Goal: Task Accomplishment & Management: Use online tool/utility

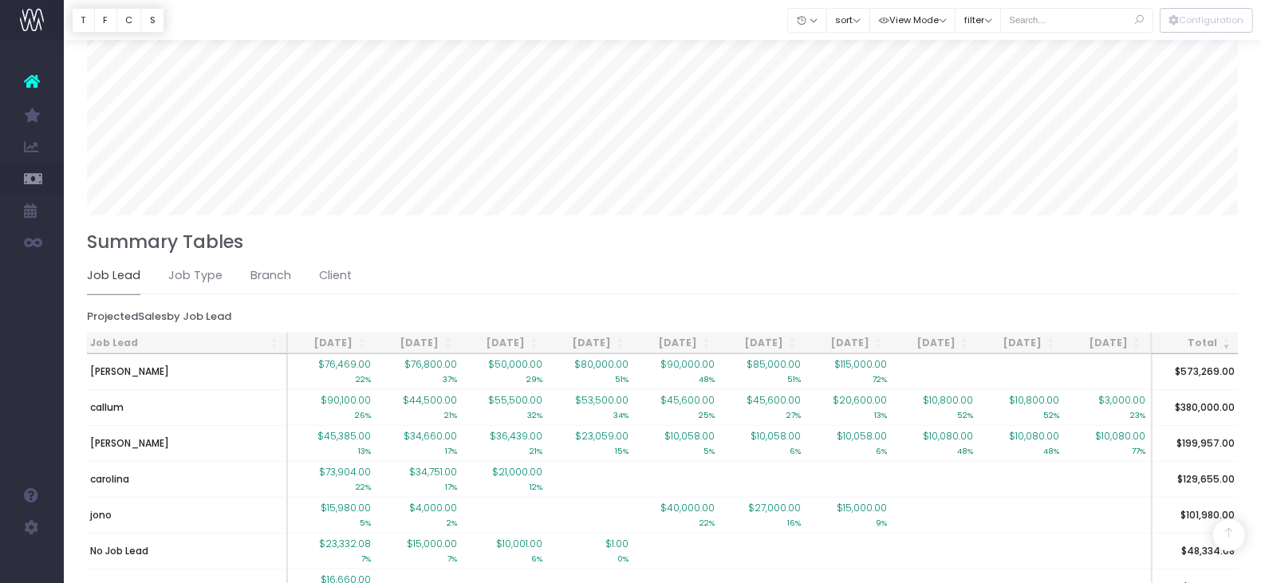
scroll to position [971, 0]
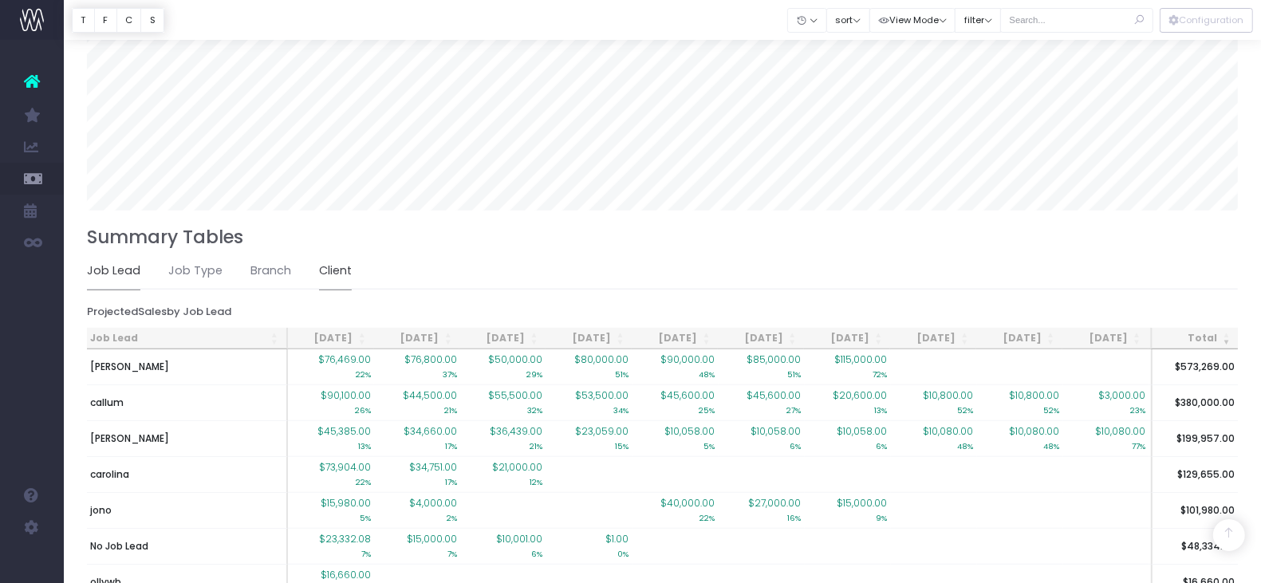
click at [337, 262] on link "Client" at bounding box center [335, 271] width 33 height 37
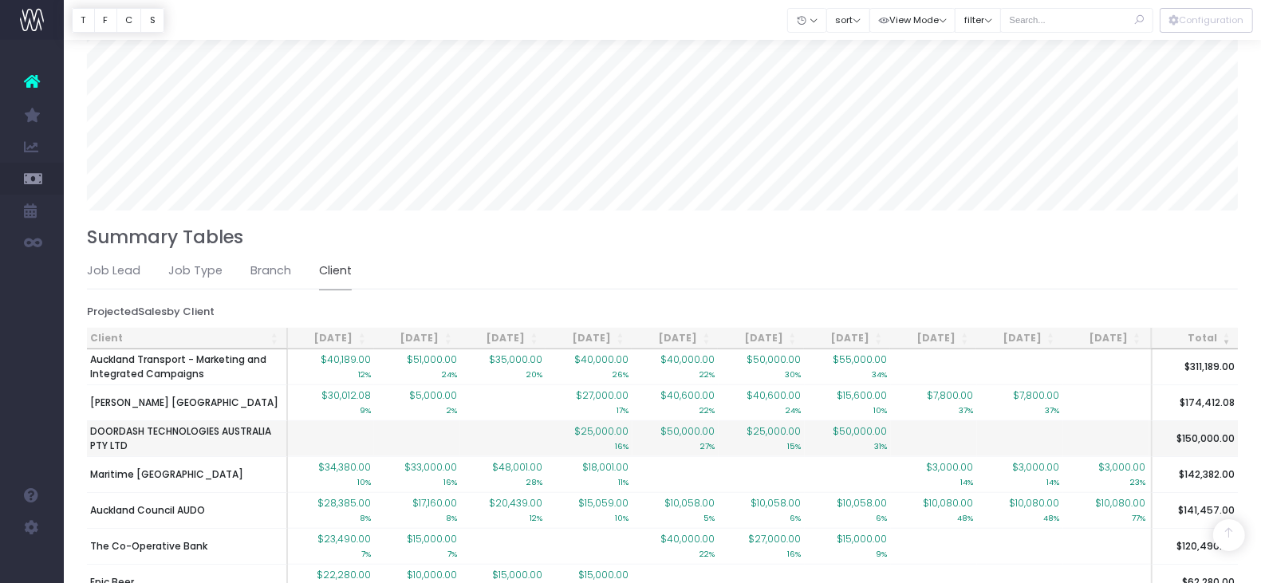
scroll to position [0, 26]
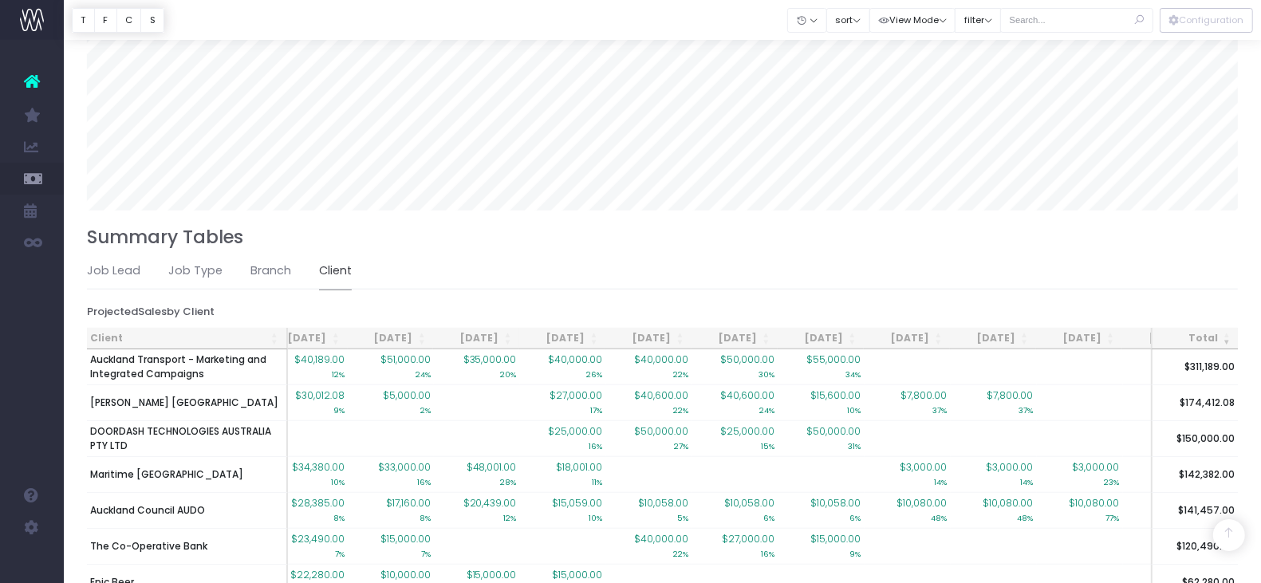
click at [181, 339] on th "Client" at bounding box center [187, 339] width 201 height 22
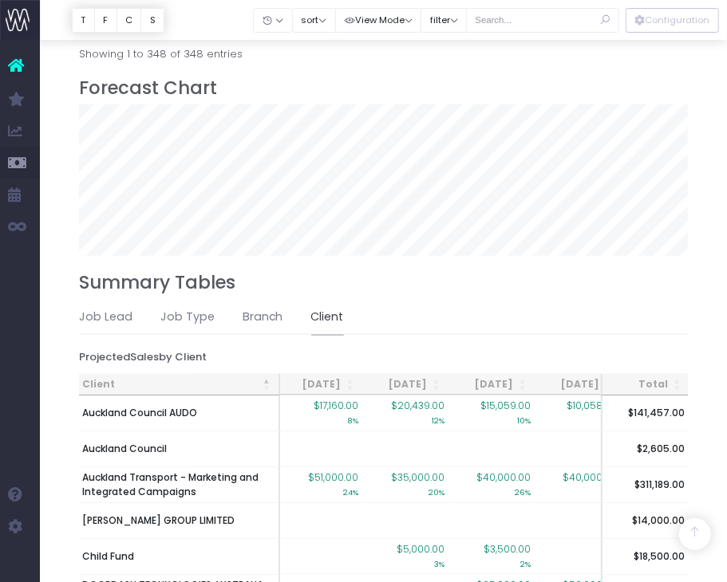
scroll to position [796, 0]
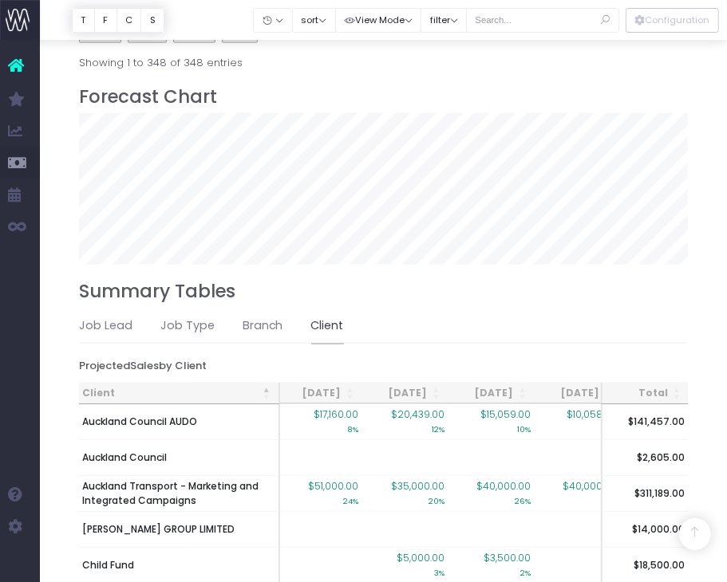
click at [228, 482] on div "Click to filter the main Forecast table by Auckland Transport - Marketing and I…" at bounding box center [320, 491] width 475 height 32
click at [524, 22] on input "text" at bounding box center [542, 20] width 153 height 25
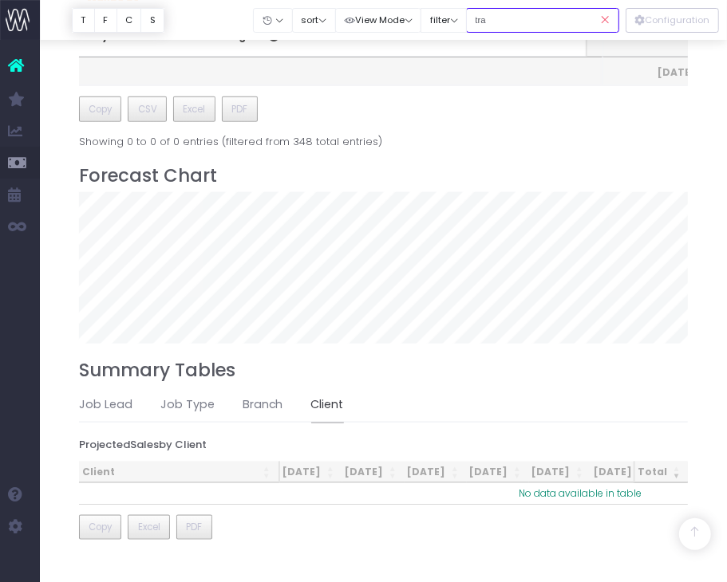
scroll to position [0, 202]
type input "transport"
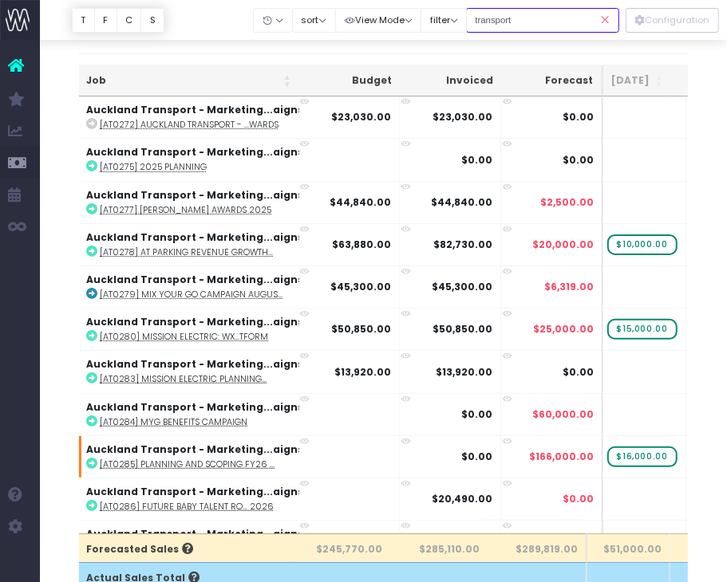
scroll to position [0, 239]
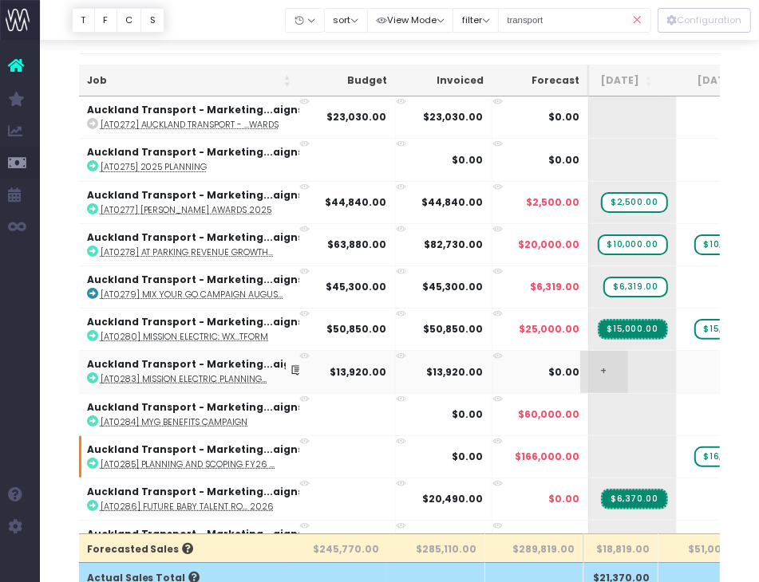
scroll to position [0, 213]
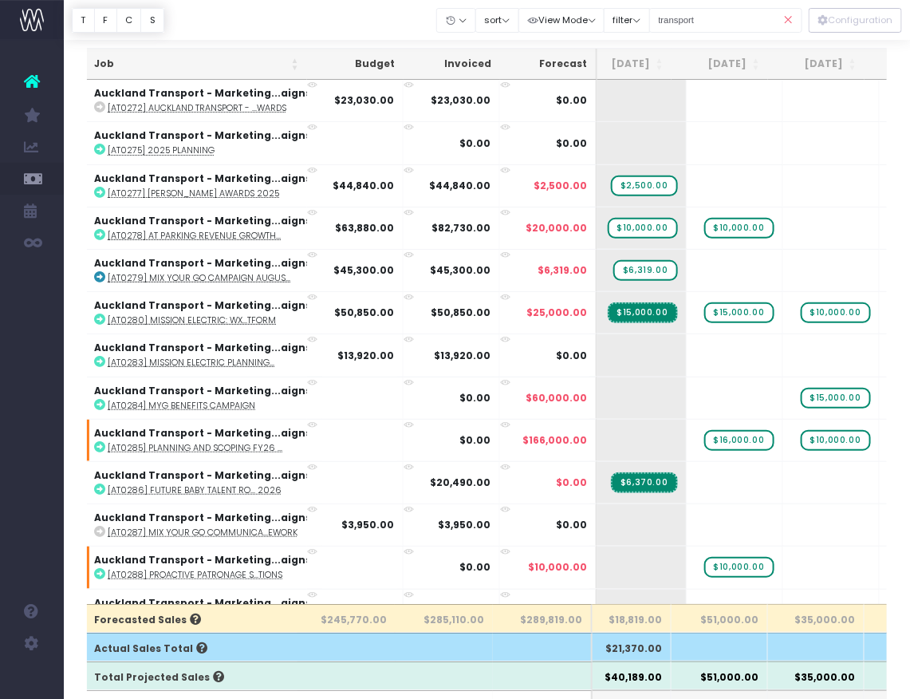
drag, startPoint x: 739, startPoint y: 1, endPoint x: 262, endPoint y: 30, distance: 477.2
click at [262, 30] on div at bounding box center [487, 20] width 846 height 40
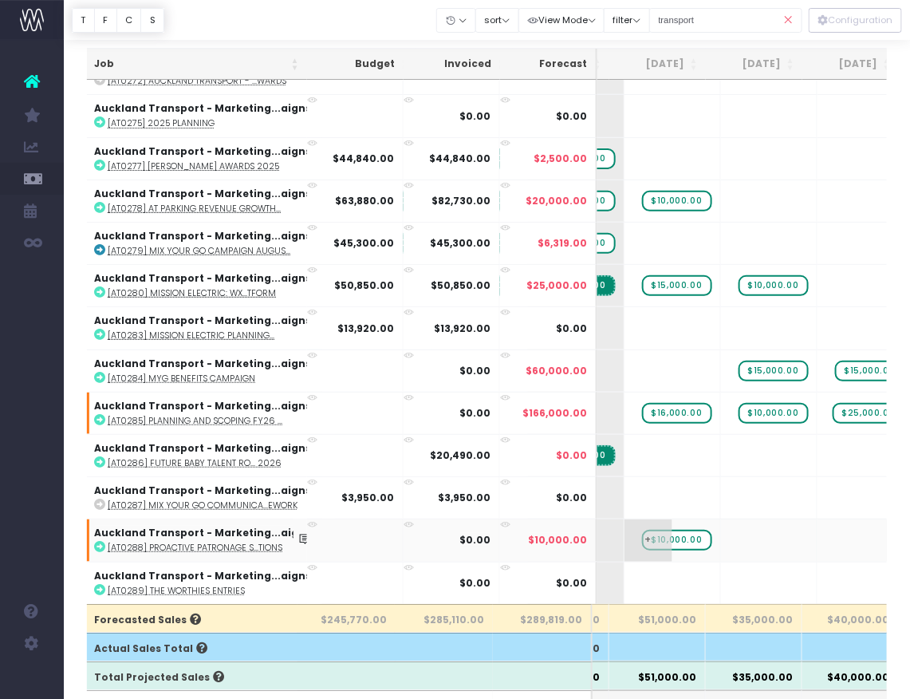
scroll to position [36, 278]
click at [787, 19] on icon at bounding box center [789, 20] width 28 height 33
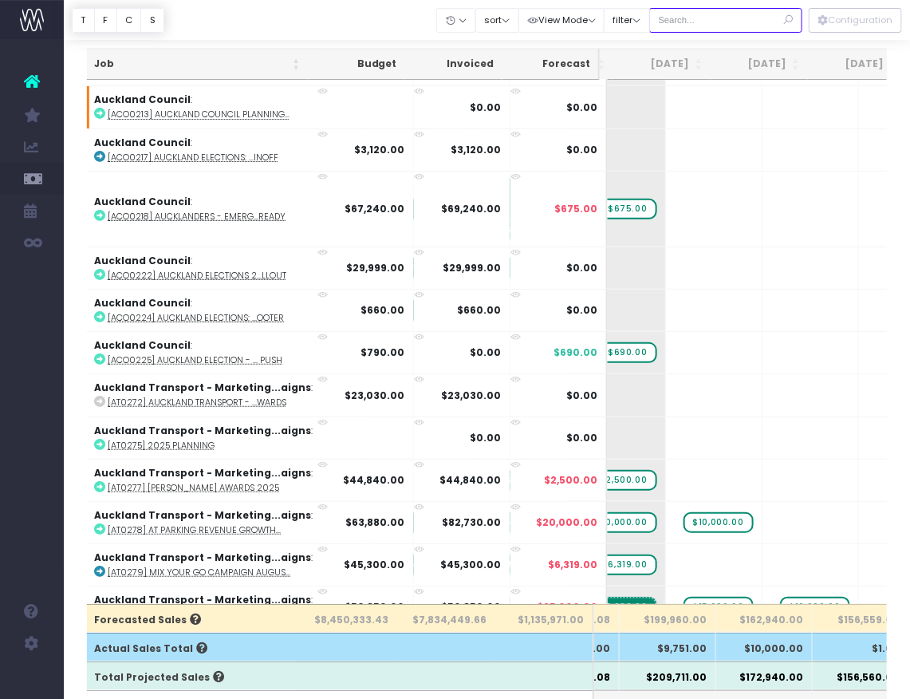
click at [692, 28] on input "text" at bounding box center [725, 20] width 153 height 25
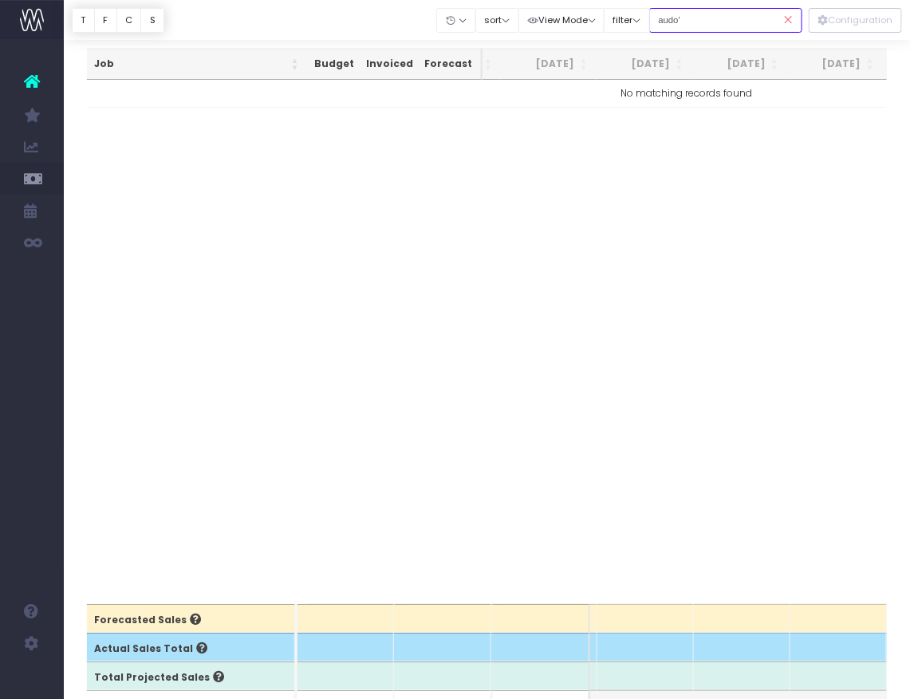
scroll to position [0, 278]
click at [724, 24] on input "audo'" at bounding box center [725, 20] width 153 height 25
type input "audo"
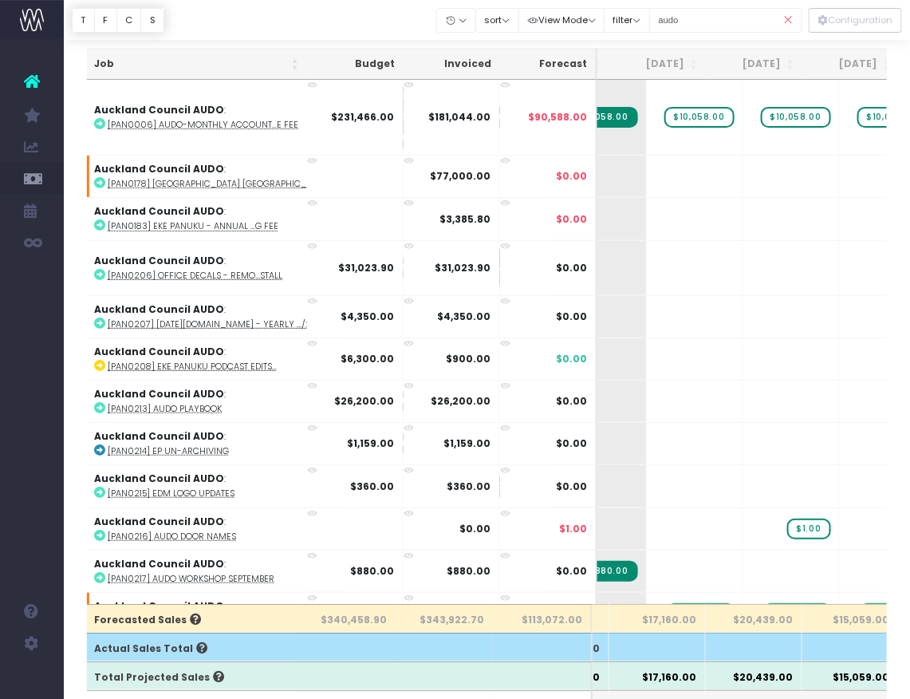
drag, startPoint x: 791, startPoint y: 18, endPoint x: 783, endPoint y: 18, distance: 8.8
click at [791, 18] on icon at bounding box center [789, 20] width 28 height 33
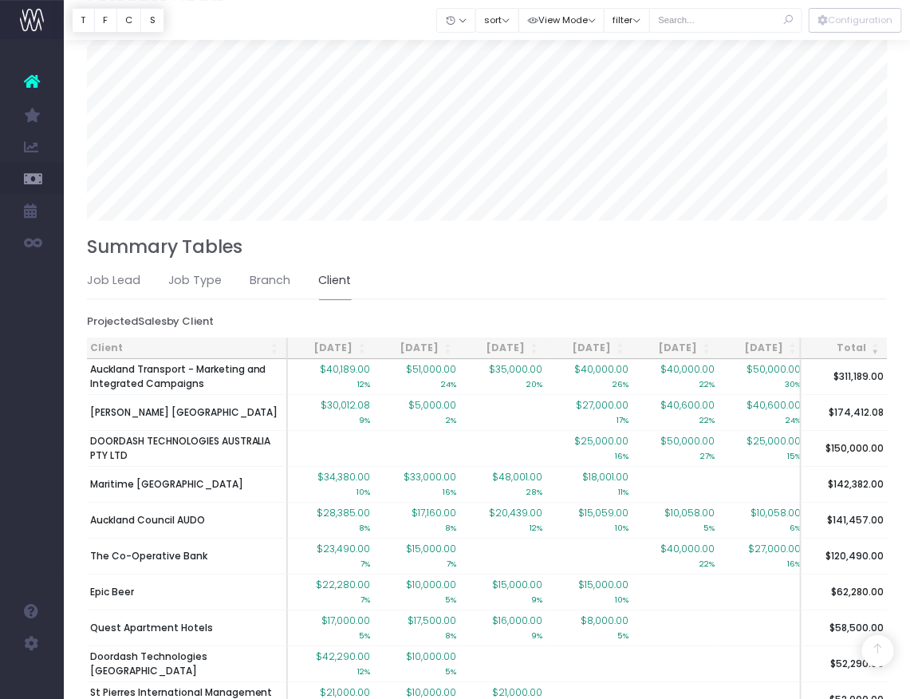
scroll to position [962, 0]
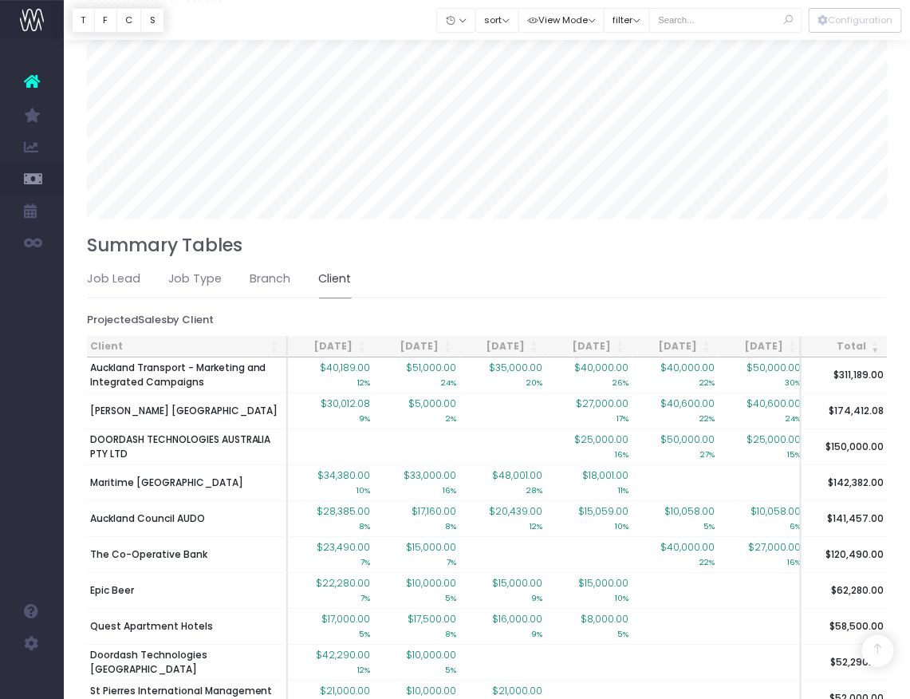
click at [223, 342] on th "Client" at bounding box center [187, 347] width 201 height 22
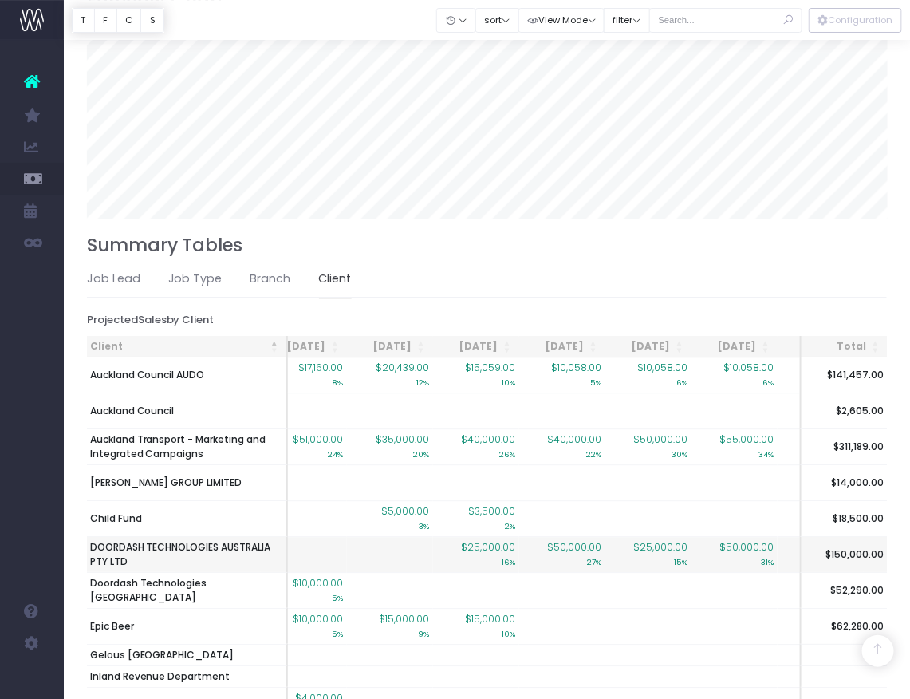
scroll to position [0, 110]
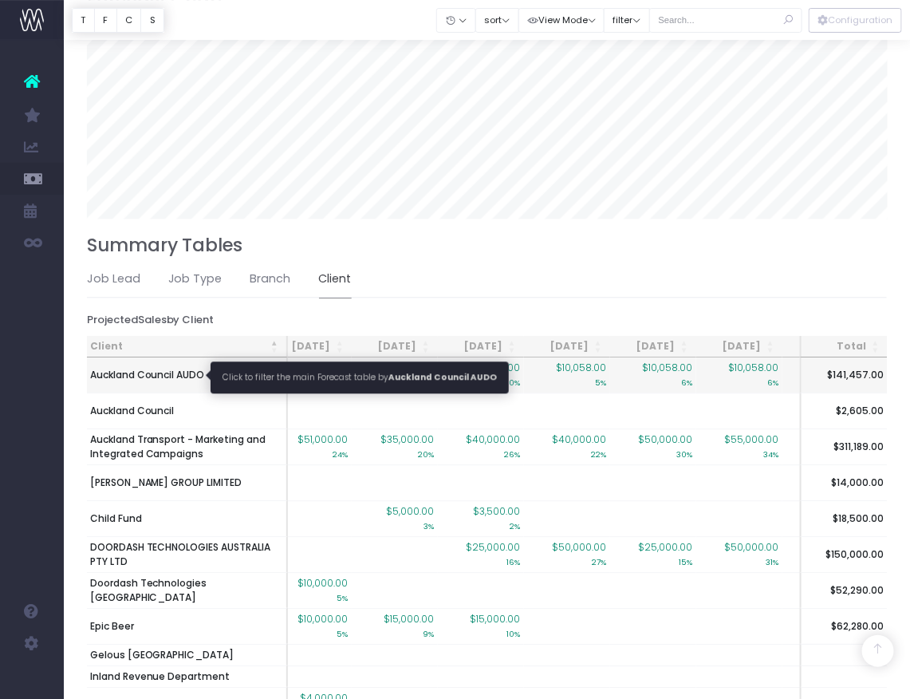
click at [175, 369] on span "Auckland Council AUDO" at bounding box center [147, 375] width 115 height 14
type input ""Auckland Council AUDO""
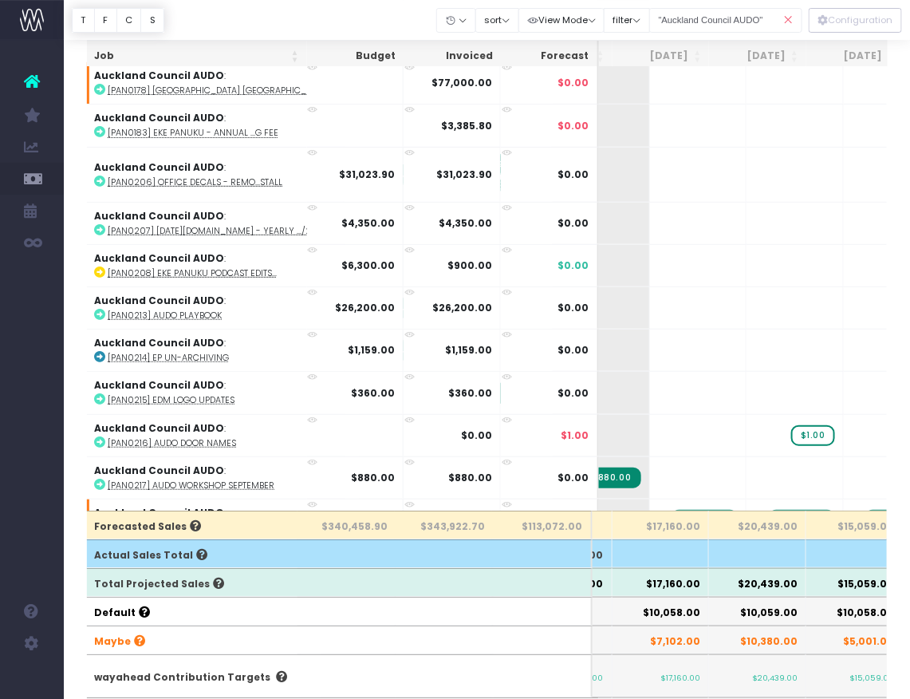
scroll to position [161, 0]
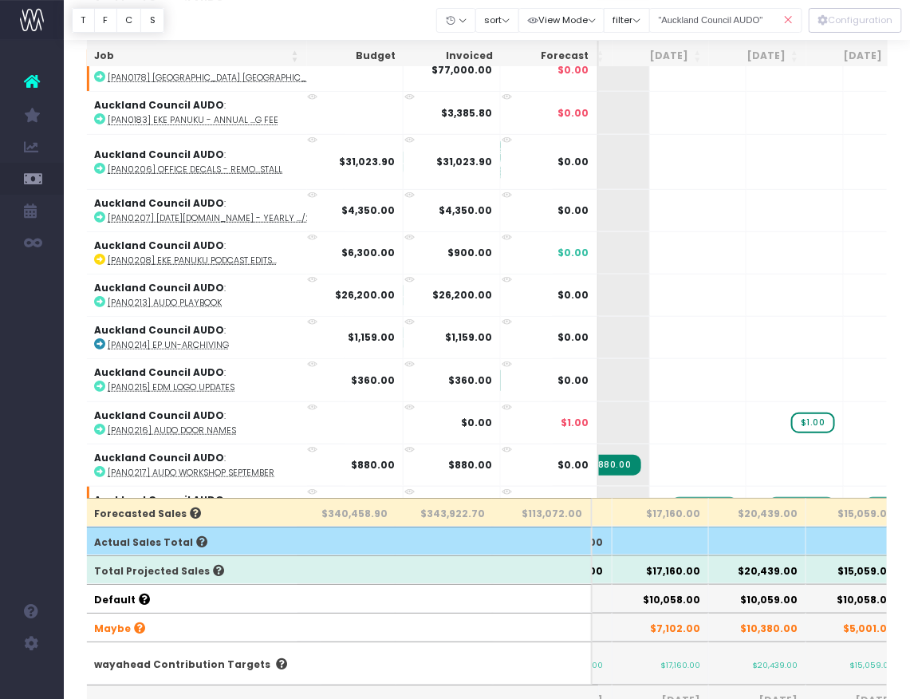
click at [791, 19] on icon at bounding box center [789, 20] width 28 height 33
click at [791, 15] on icon at bounding box center [789, 20] width 28 height 33
click at [763, 20] on input ""Auckland Council AUDO"" at bounding box center [725, 20] width 153 height 25
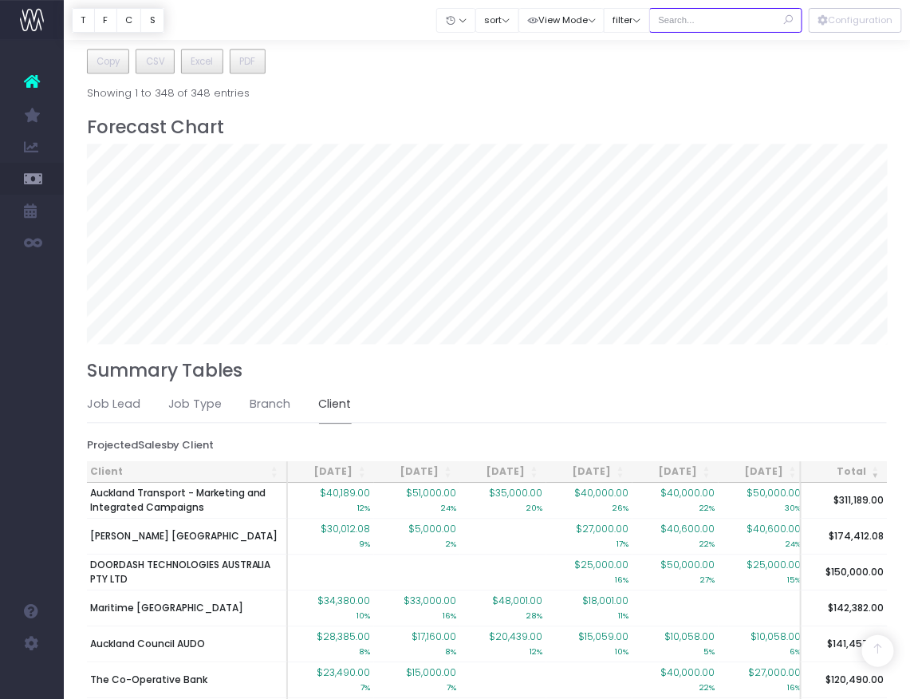
scroll to position [711, 0]
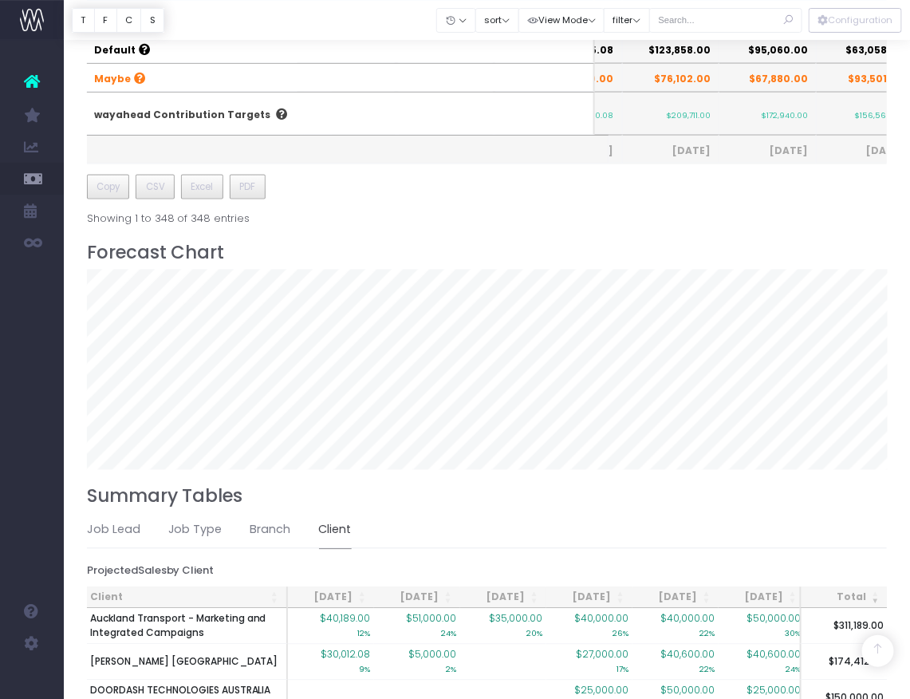
click at [109, 593] on th "Client" at bounding box center [187, 598] width 201 height 22
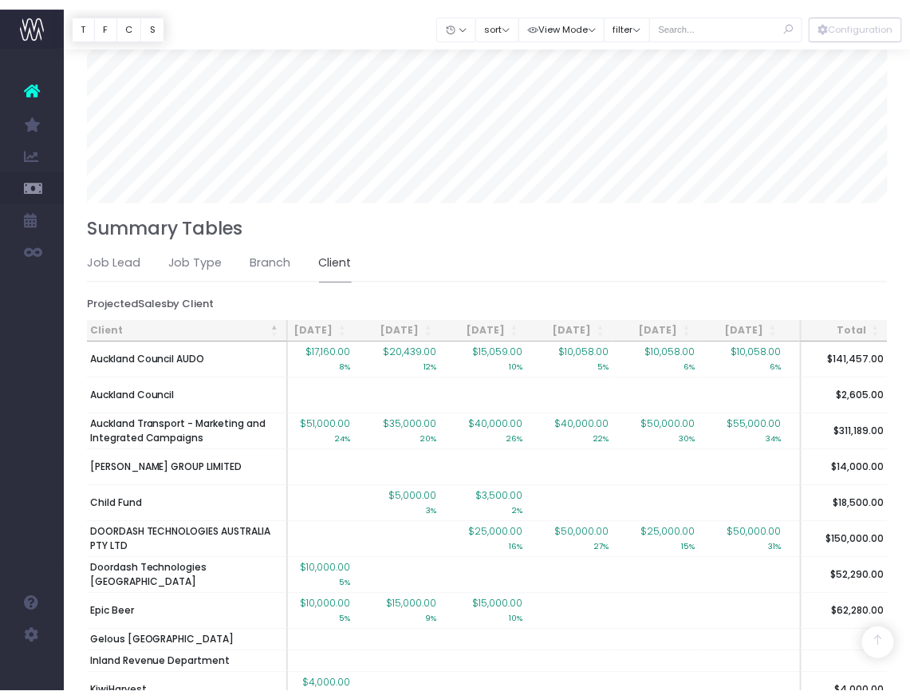
scroll to position [976, 0]
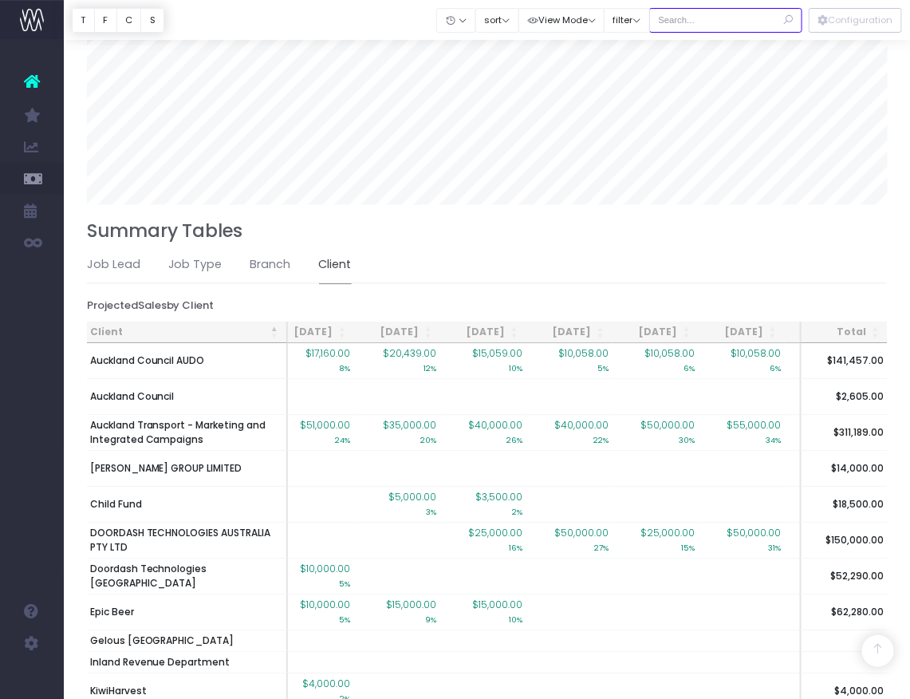
click at [696, 21] on input "text" at bounding box center [725, 20] width 153 height 25
type input "epic"
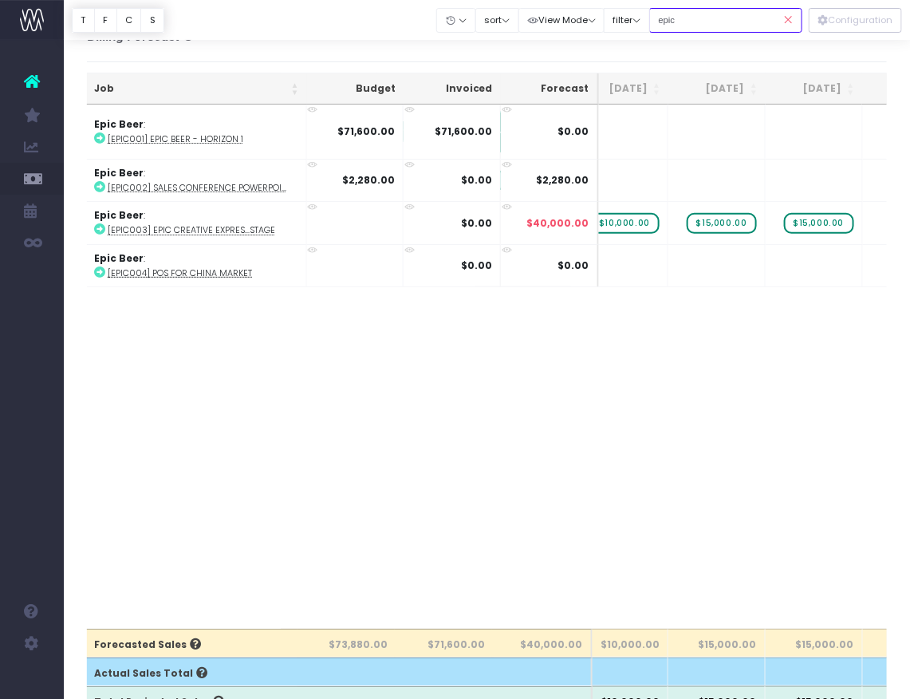
scroll to position [0, 333]
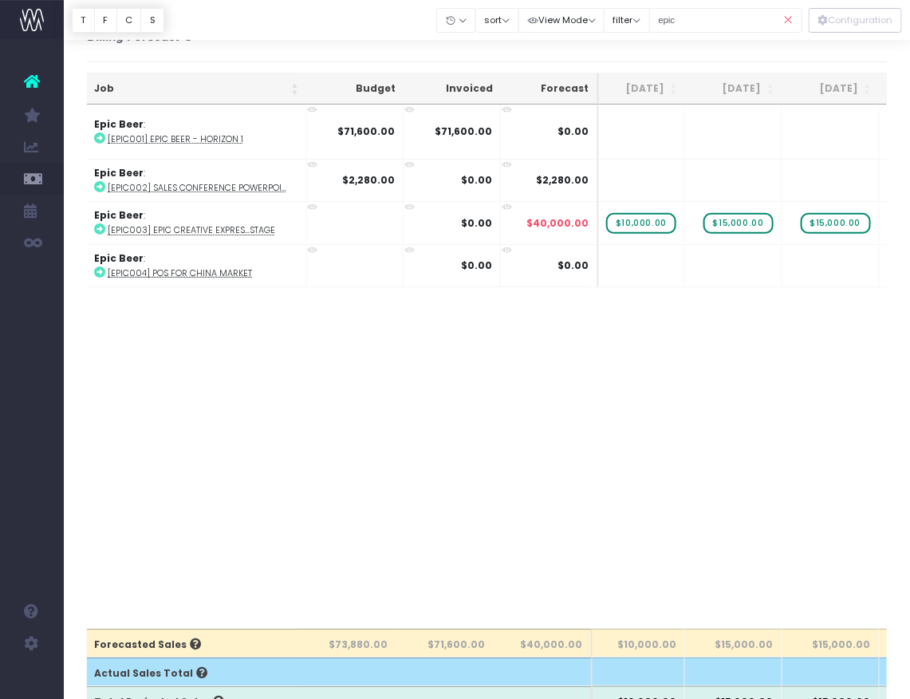
click at [795, 28] on icon at bounding box center [789, 20] width 28 height 33
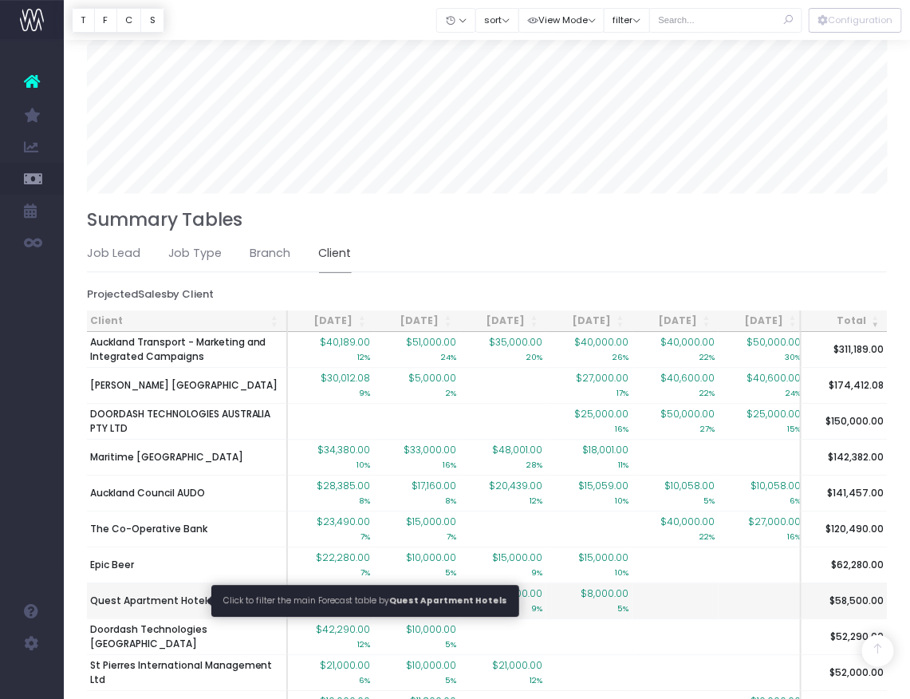
click at [148, 599] on span "Quest Apartment Hotels" at bounding box center [151, 601] width 123 height 14
type input ""Quest Apartment Hotels""
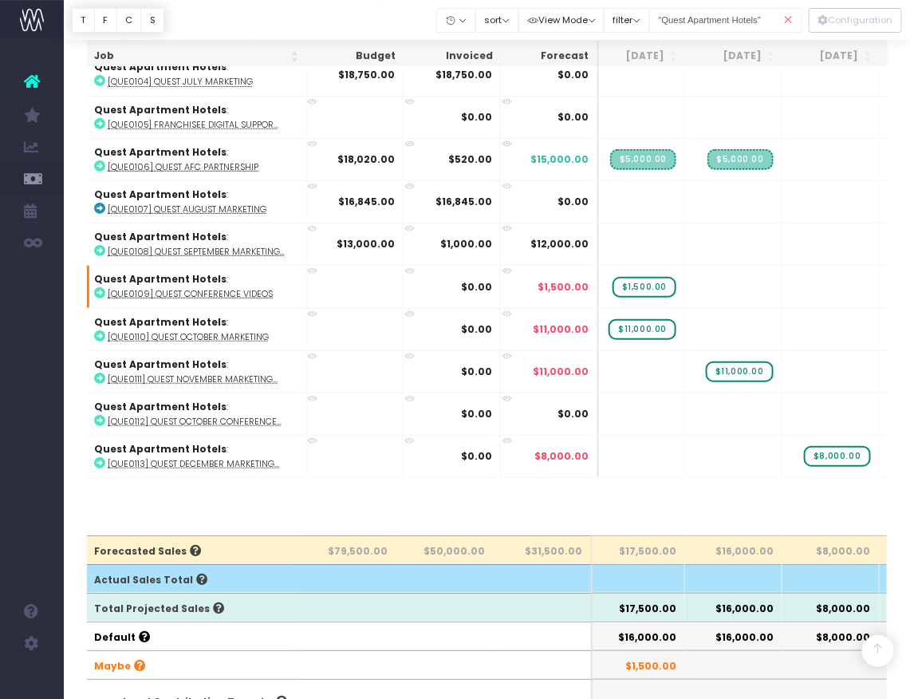
scroll to position [0, 0]
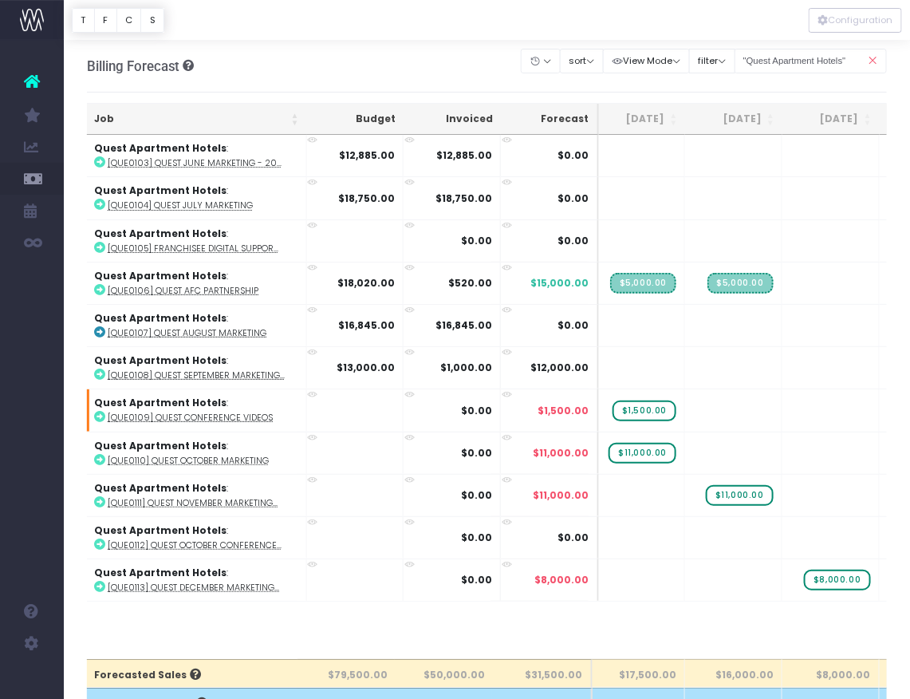
click at [875, 59] on icon at bounding box center [873, 61] width 28 height 33
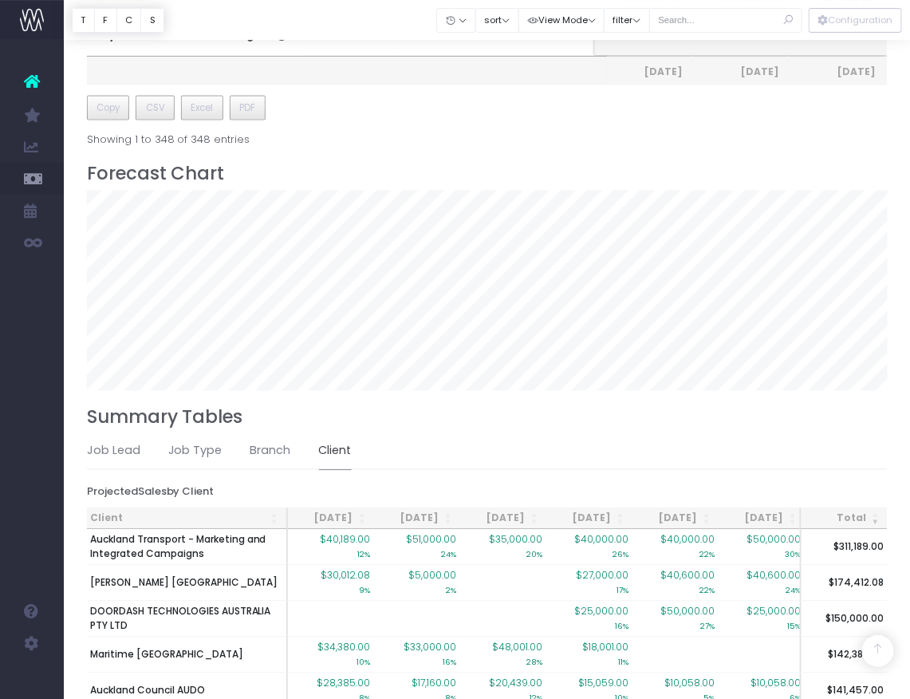
scroll to position [795, 0]
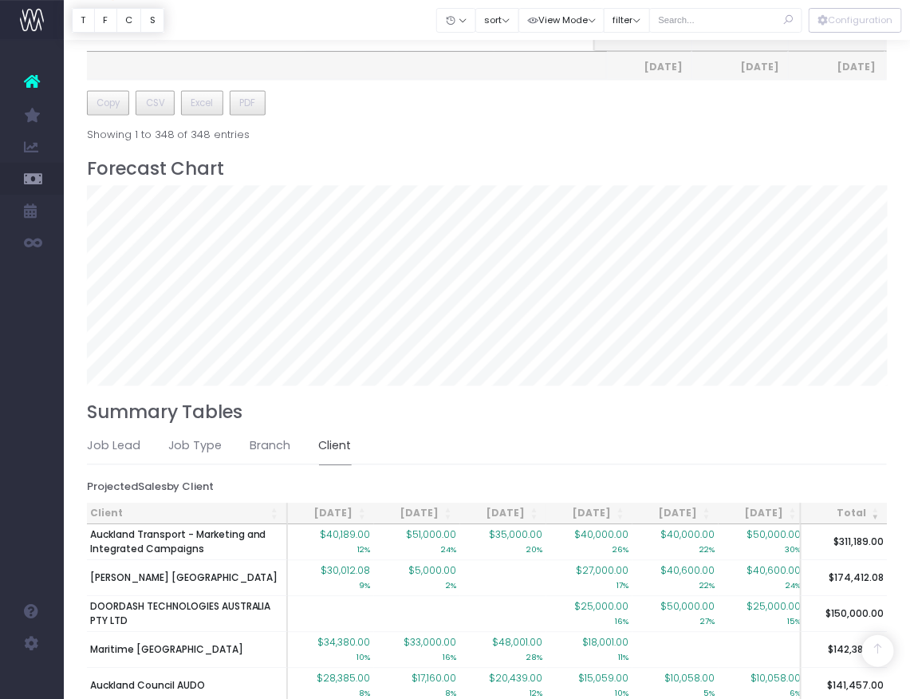
click at [181, 513] on th "Client" at bounding box center [187, 514] width 201 height 22
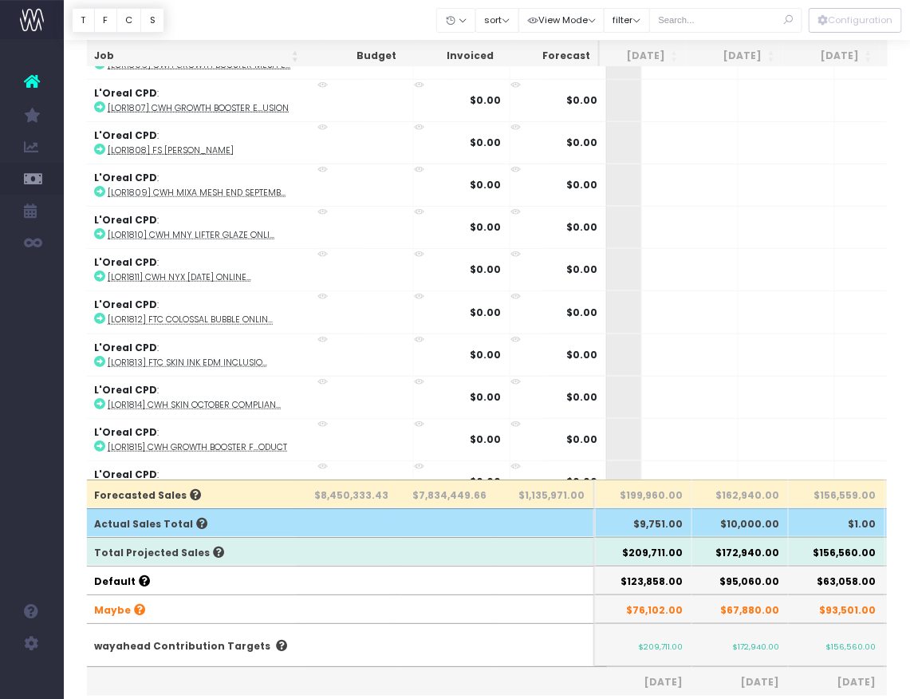
scroll to position [5545, 302]
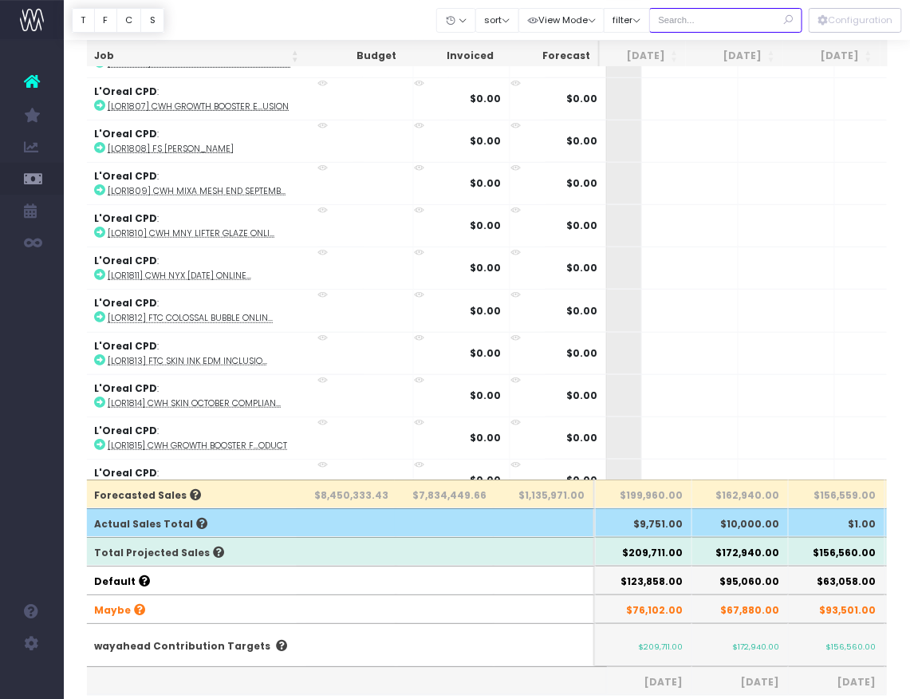
click at [749, 12] on input "text" at bounding box center [725, 20] width 153 height 25
type input "st pie"
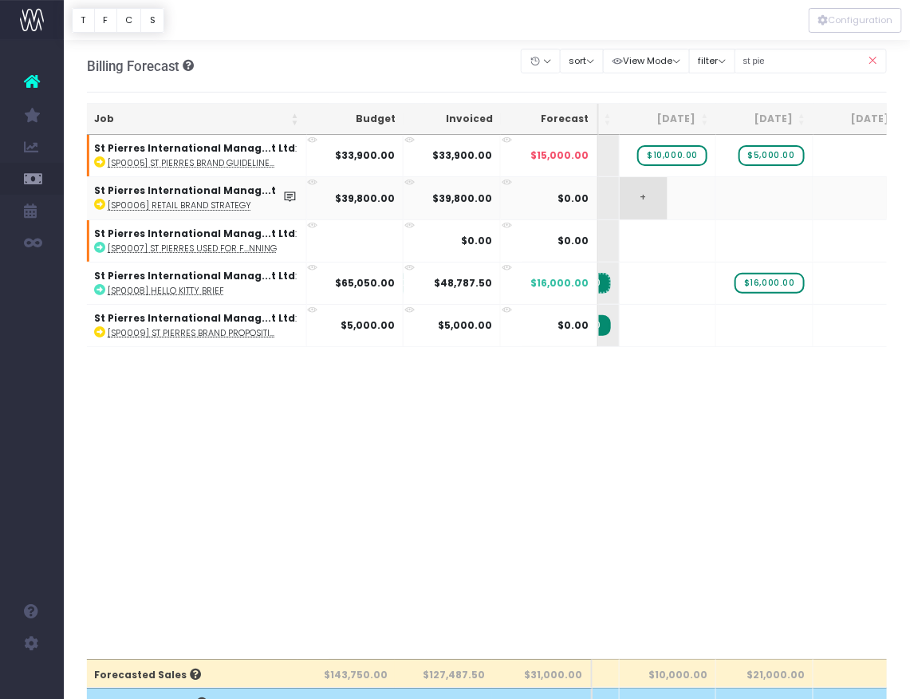
scroll to position [0, 273]
click at [867, 59] on icon at bounding box center [873, 61] width 28 height 33
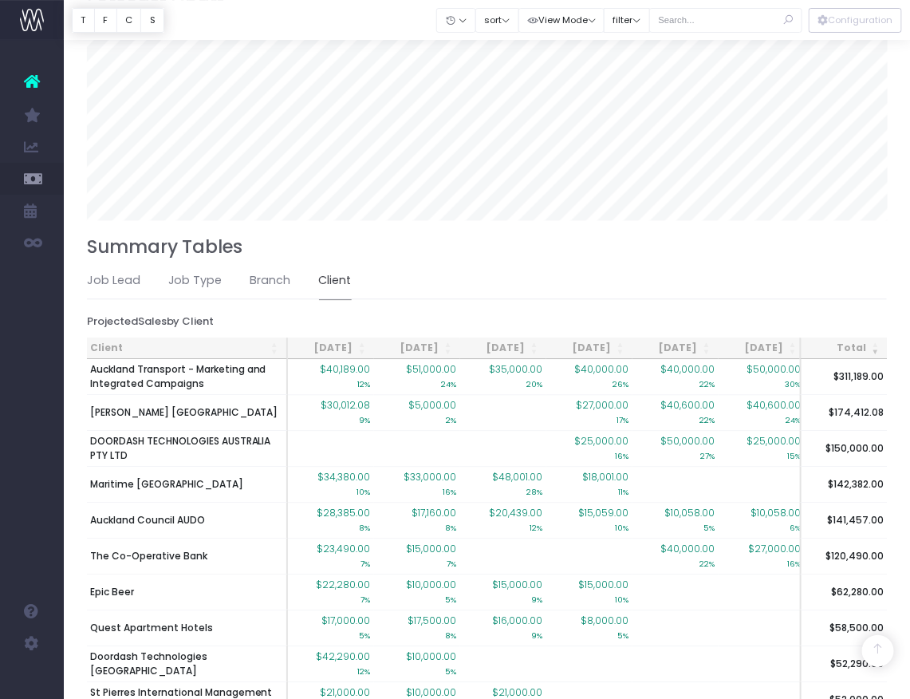
scroll to position [909, 0]
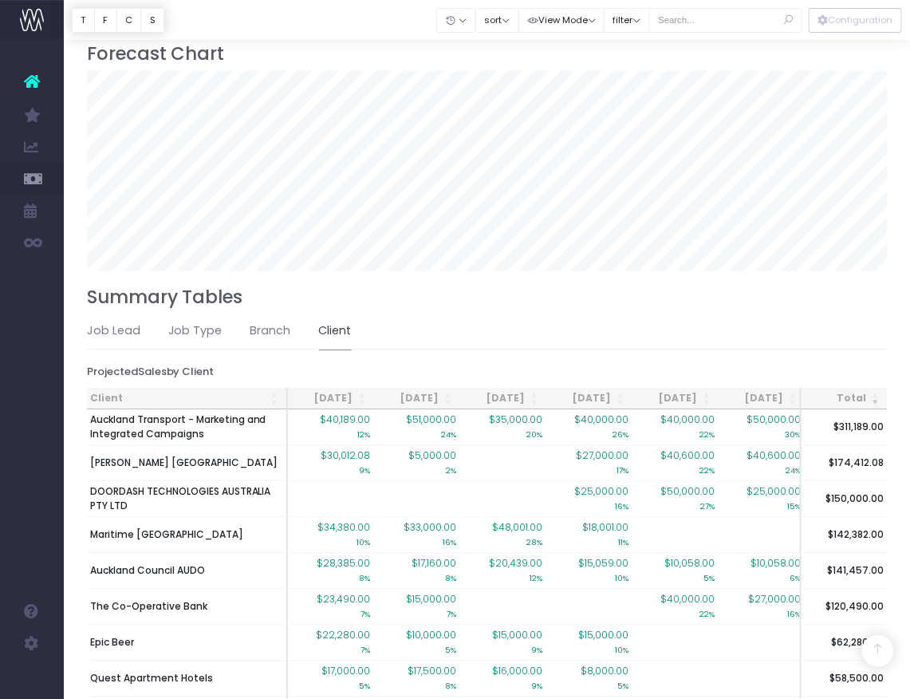
click at [136, 392] on th "Client" at bounding box center [187, 399] width 201 height 22
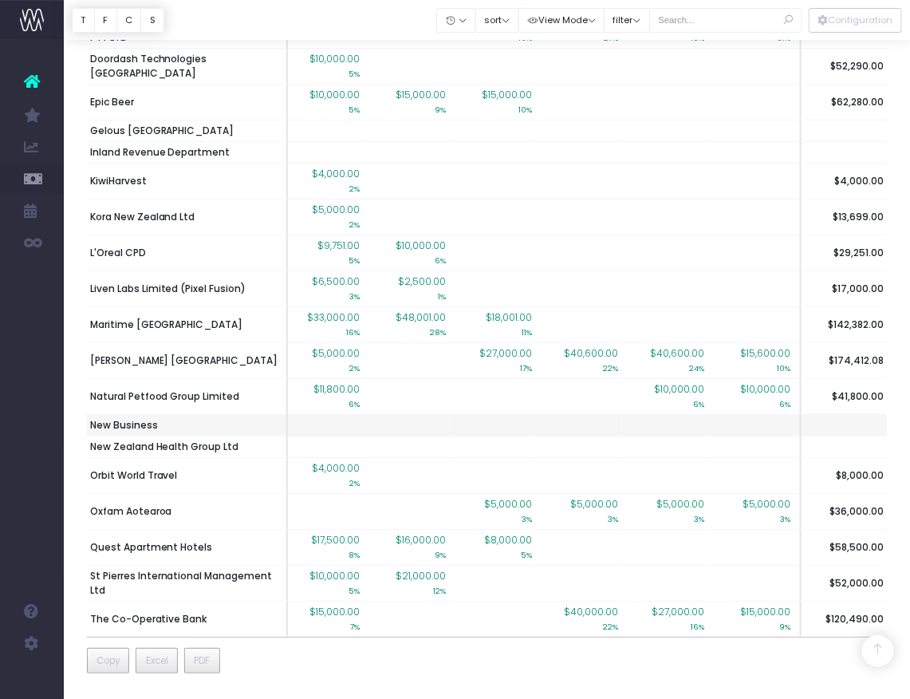
scroll to position [1485, 0]
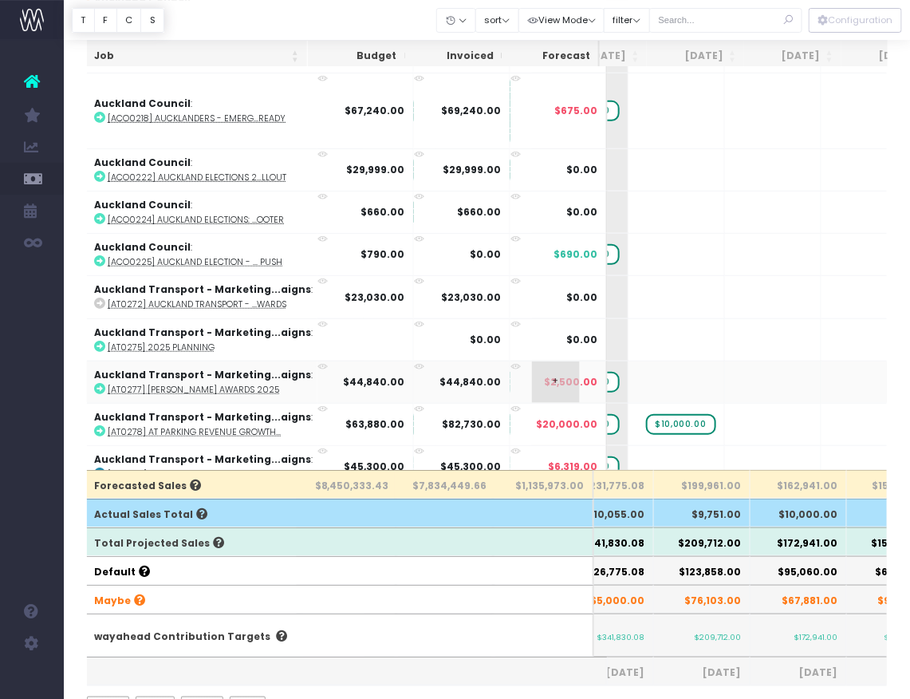
scroll to position [0, 316]
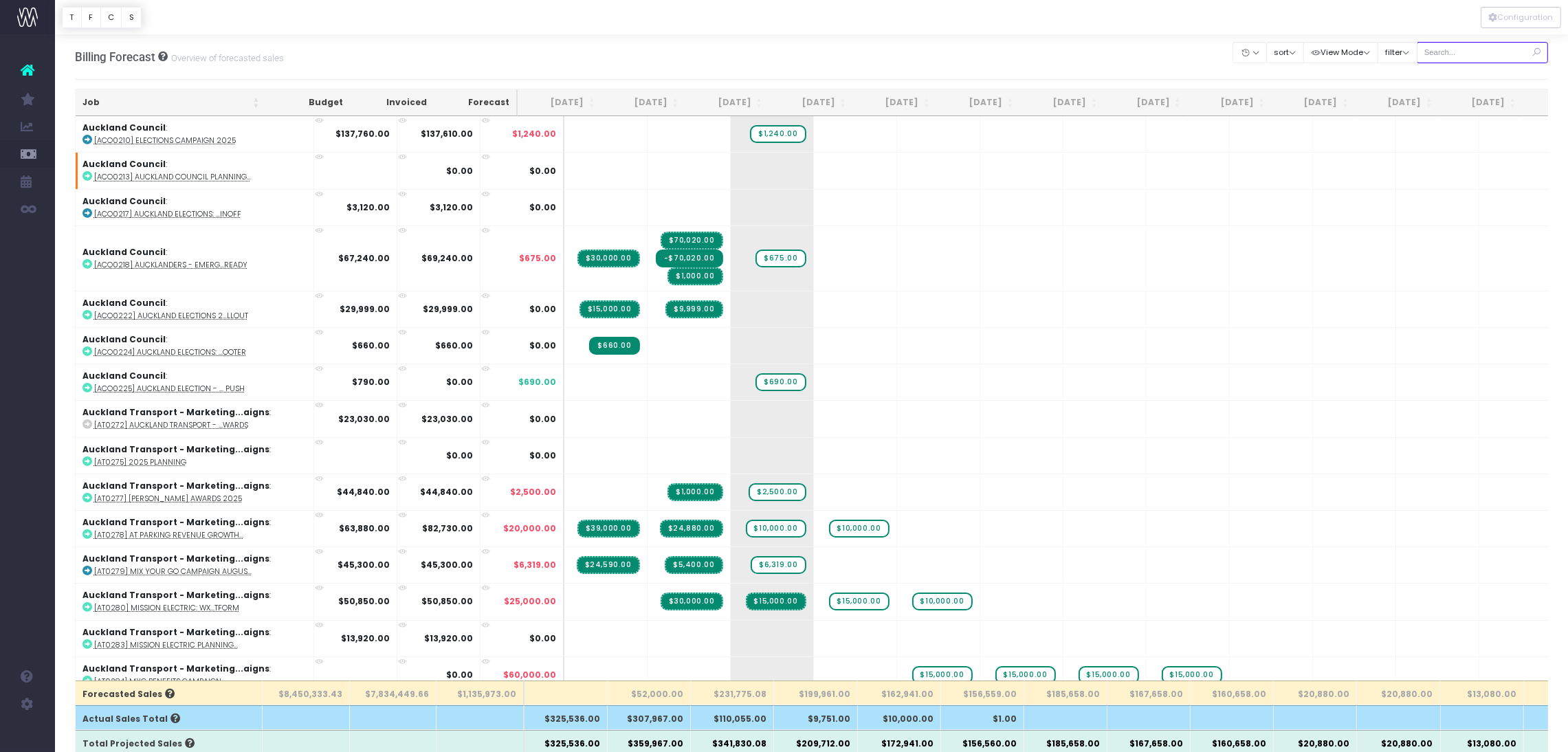
click at [1483, 59] on input "text" at bounding box center [1482, 53] width 132 height 22
type input "co-op"
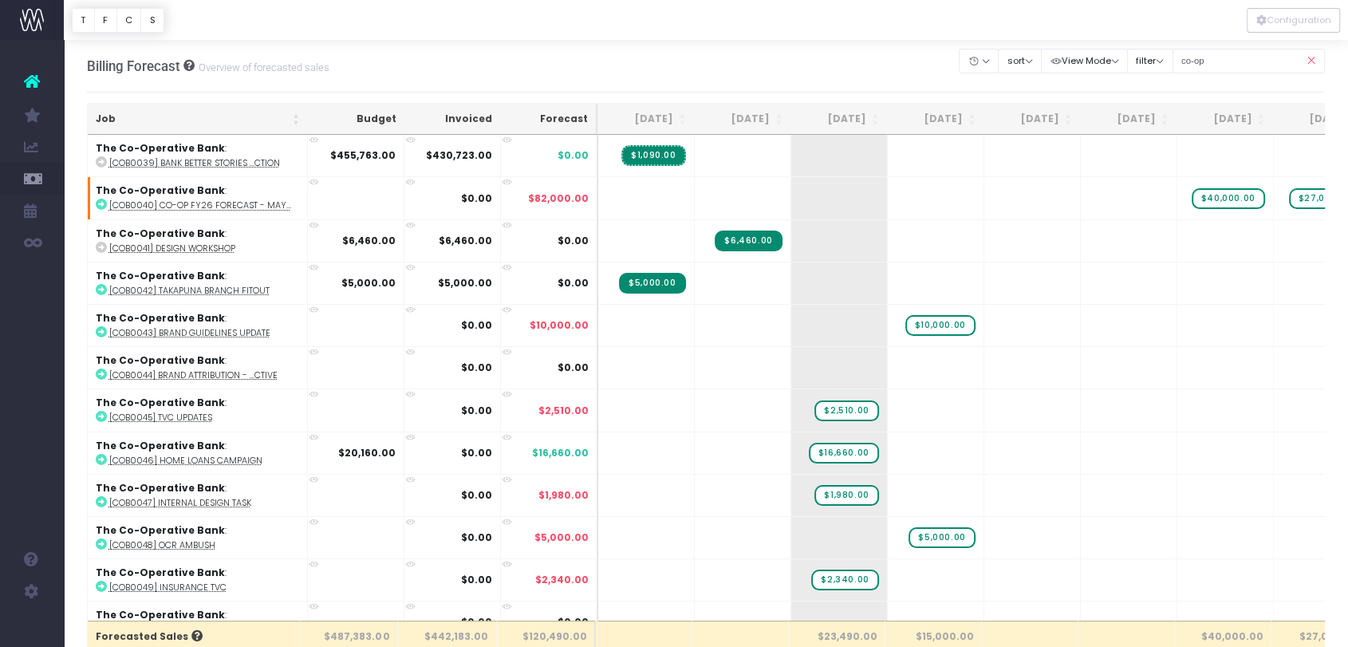
drag, startPoint x: 1532, startPoint y: 7, endPoint x: 806, endPoint y: 57, distance: 727.6
click at [806, 57] on div "Billing Forecast Overview of forecasted sales Clear Filters Hide Jul 2025 Aug 2…" at bounding box center [706, 66] width 1239 height 53
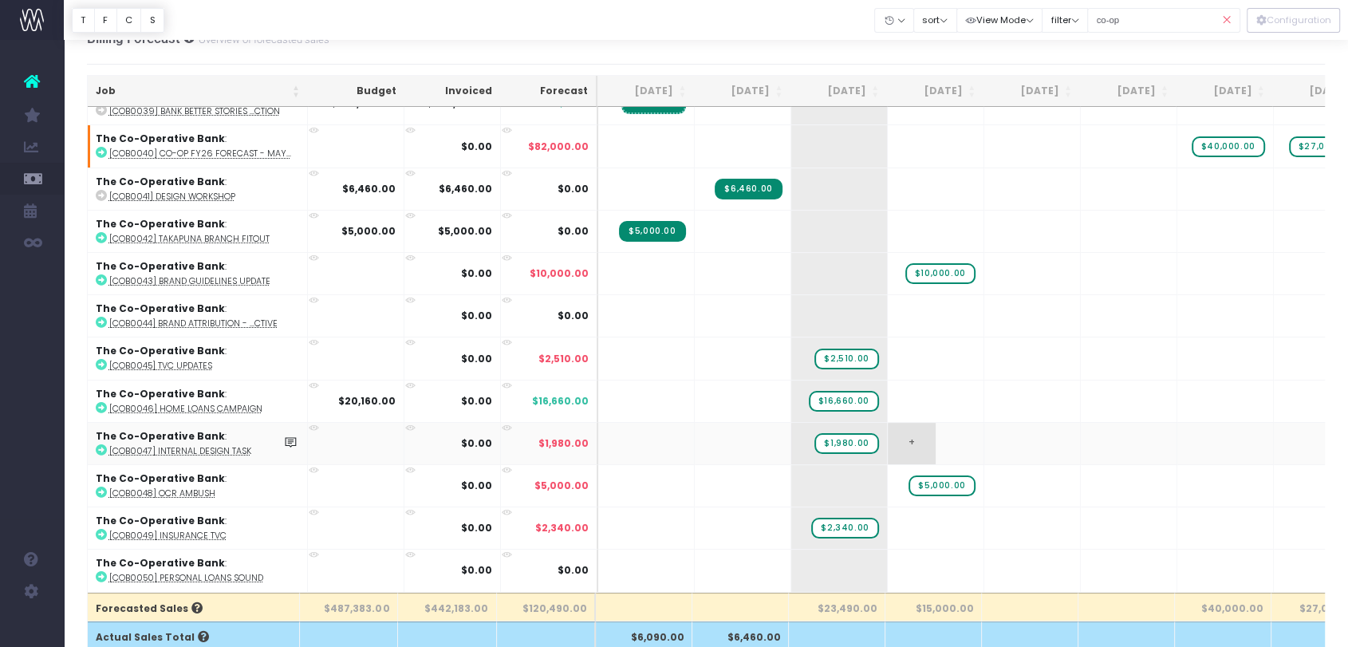
scroll to position [34, 0]
drag, startPoint x: 181, startPoint y: 351, endPoint x: 55, endPoint y: 375, distance: 128.3
click at [55, 375] on div "Account Warning You are on a paid plan. My Favourites Accruals & Deferrals Staf…" at bounding box center [32, 343] width 64 height 607
drag, startPoint x: 180, startPoint y: 350, endPoint x: 133, endPoint y: 399, distance: 67.7
click at [133, 403] on abbr "[COB0046] Home Loans Campaign" at bounding box center [185, 409] width 153 height 12
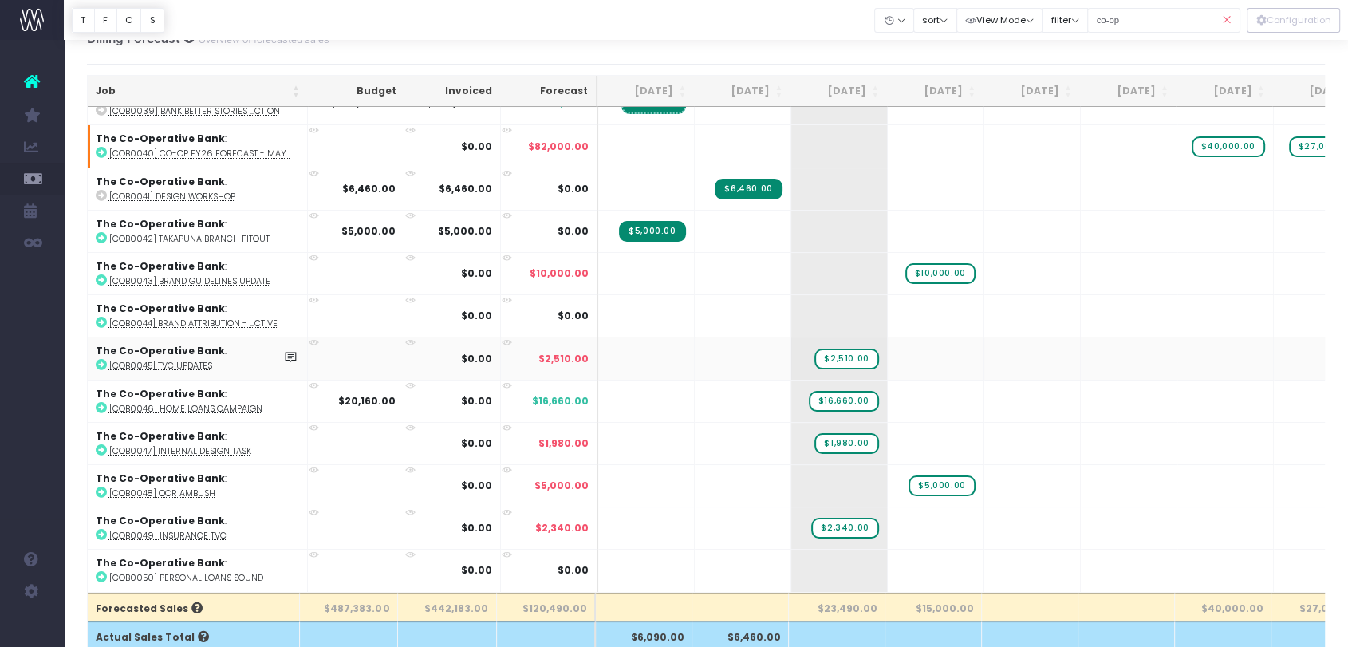
click at [164, 360] on abbr "[COB0045] TVC Updates" at bounding box center [160, 366] width 103 height 12
click at [201, 445] on abbr "[COB0047] Internal Design Task" at bounding box center [180, 451] width 142 height 12
click at [180, 530] on abbr "[COB0049] Insurance TVC" at bounding box center [167, 536] width 117 height 12
click at [944, 475] on span "$5,000.00" at bounding box center [942, 485] width 66 height 21
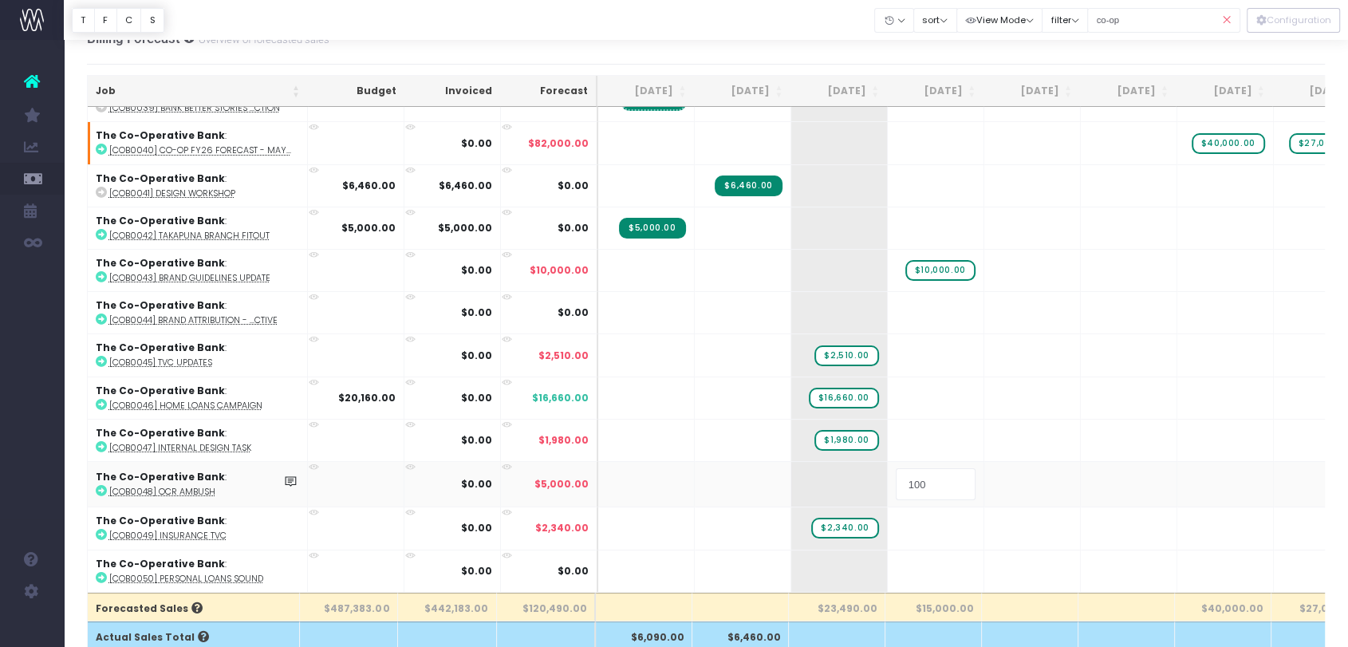
type input "1000"
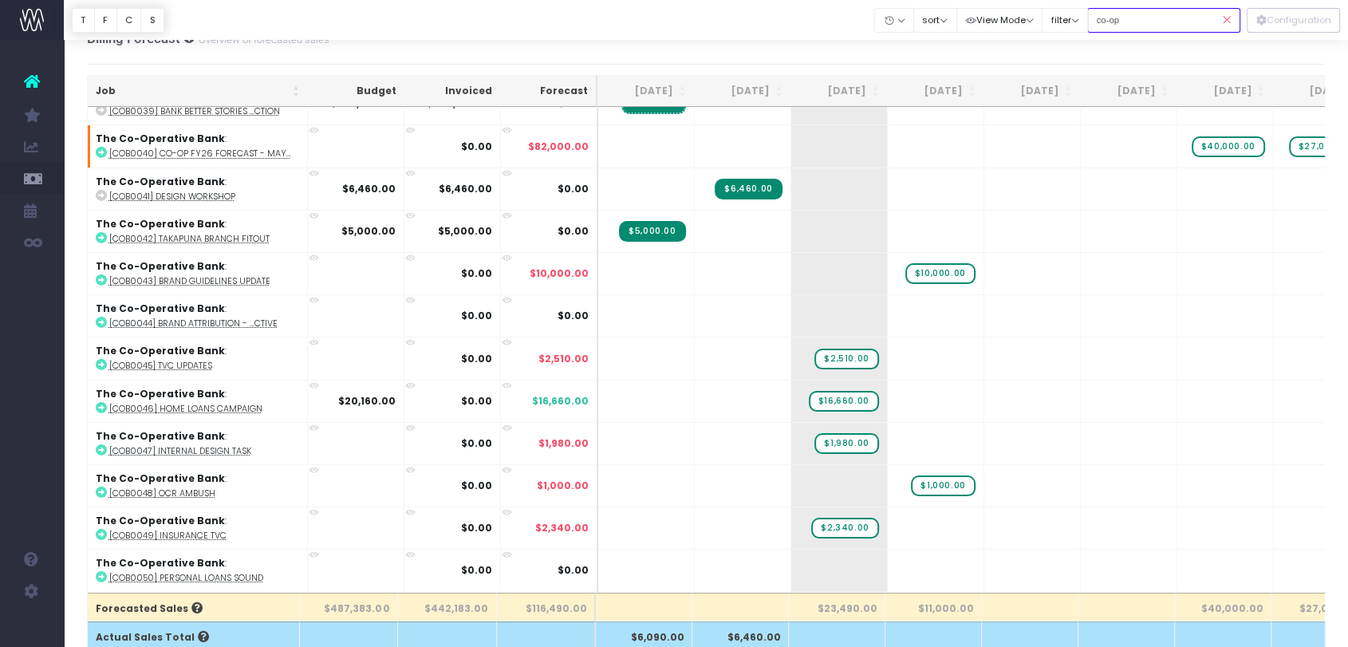
click at [1135, 16] on input "co-op" at bounding box center [1163, 20] width 153 height 25
type input "kiwi"
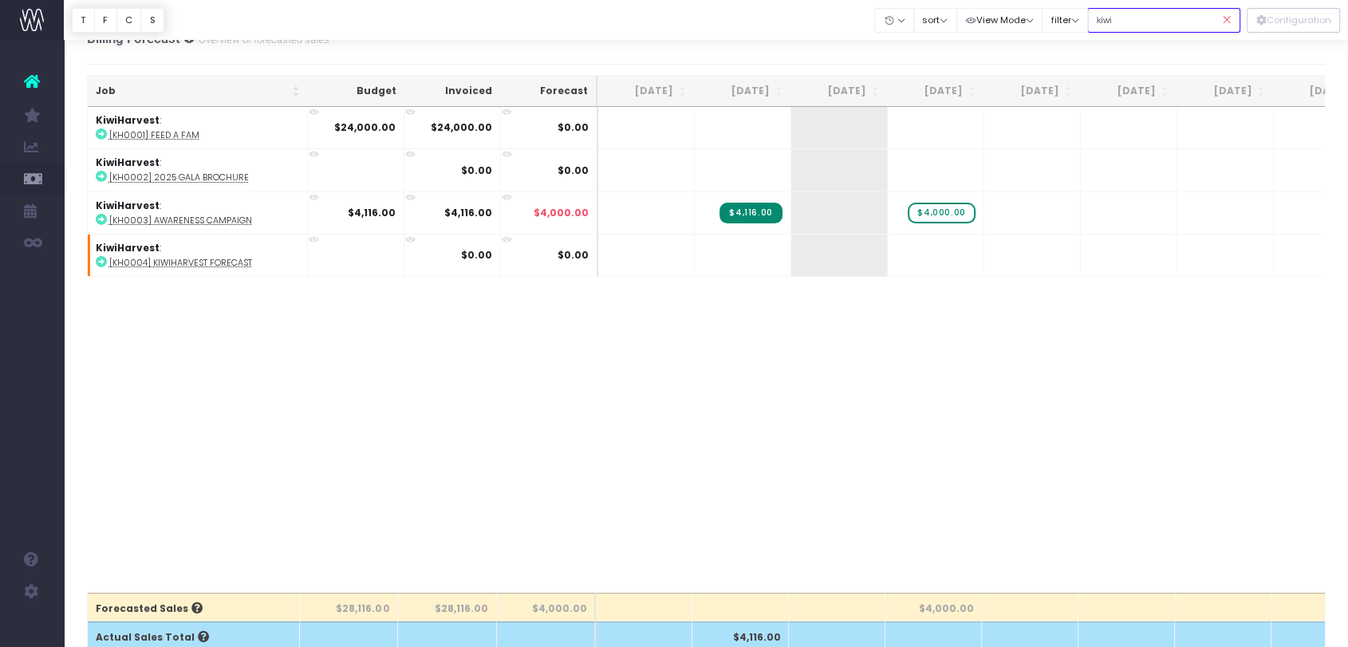
scroll to position [0, 0]
drag, startPoint x: 944, startPoint y: 214, endPoint x: 1115, endPoint y: 196, distance: 171.6
